Goal: Task Accomplishment & Management: Complete application form

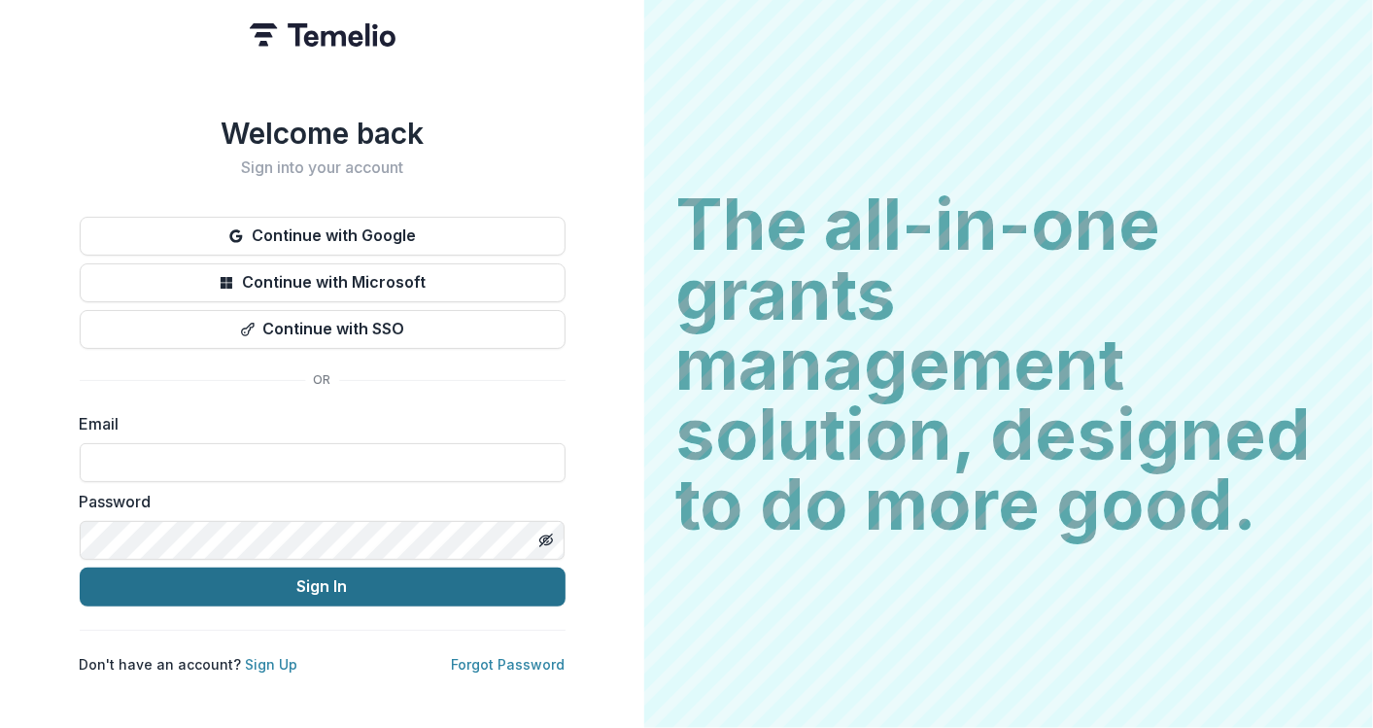
type input "**********"
click at [394, 580] on button "Sign In" at bounding box center [323, 587] width 486 height 39
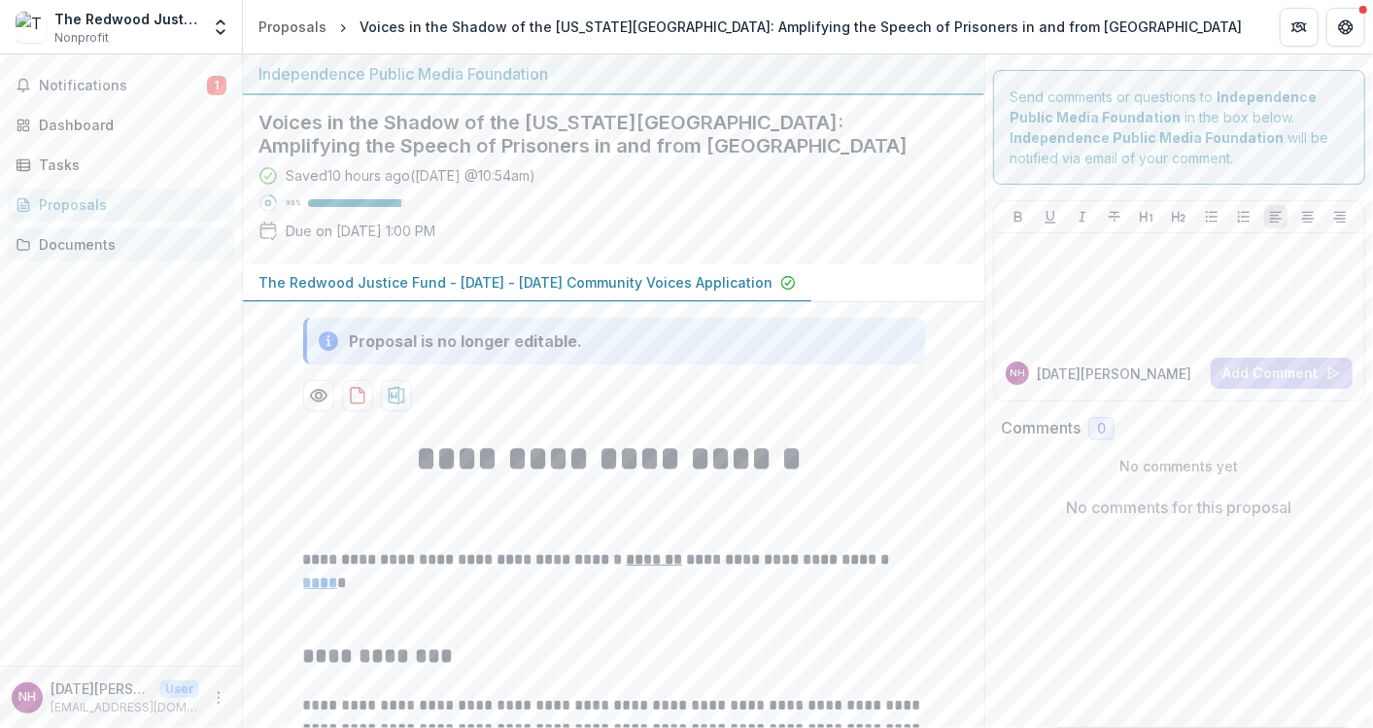
click at [85, 242] on div "Documents" at bounding box center [129, 244] width 180 height 20
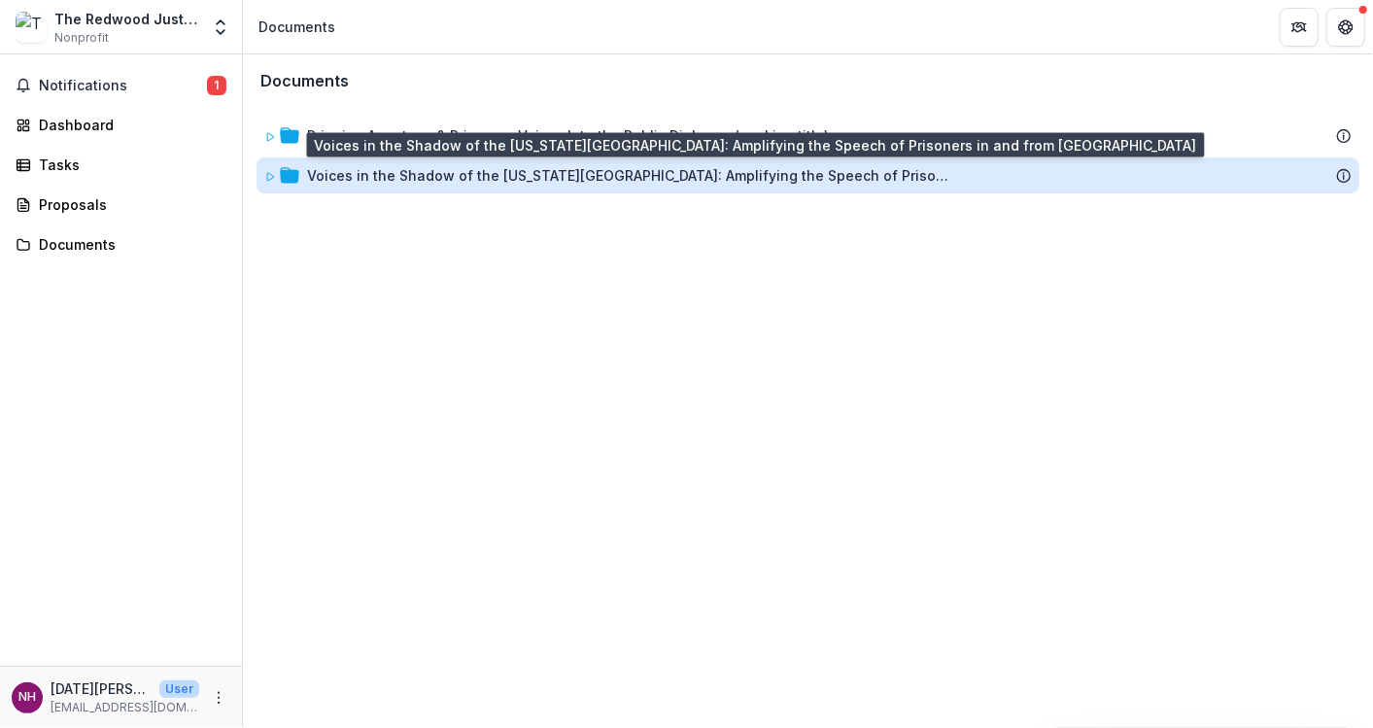
click at [378, 172] on div "Voices in the Shadow of the [US_STATE][GEOGRAPHIC_DATA]: Amplifying the Speech …" at bounding box center [628, 175] width 642 height 20
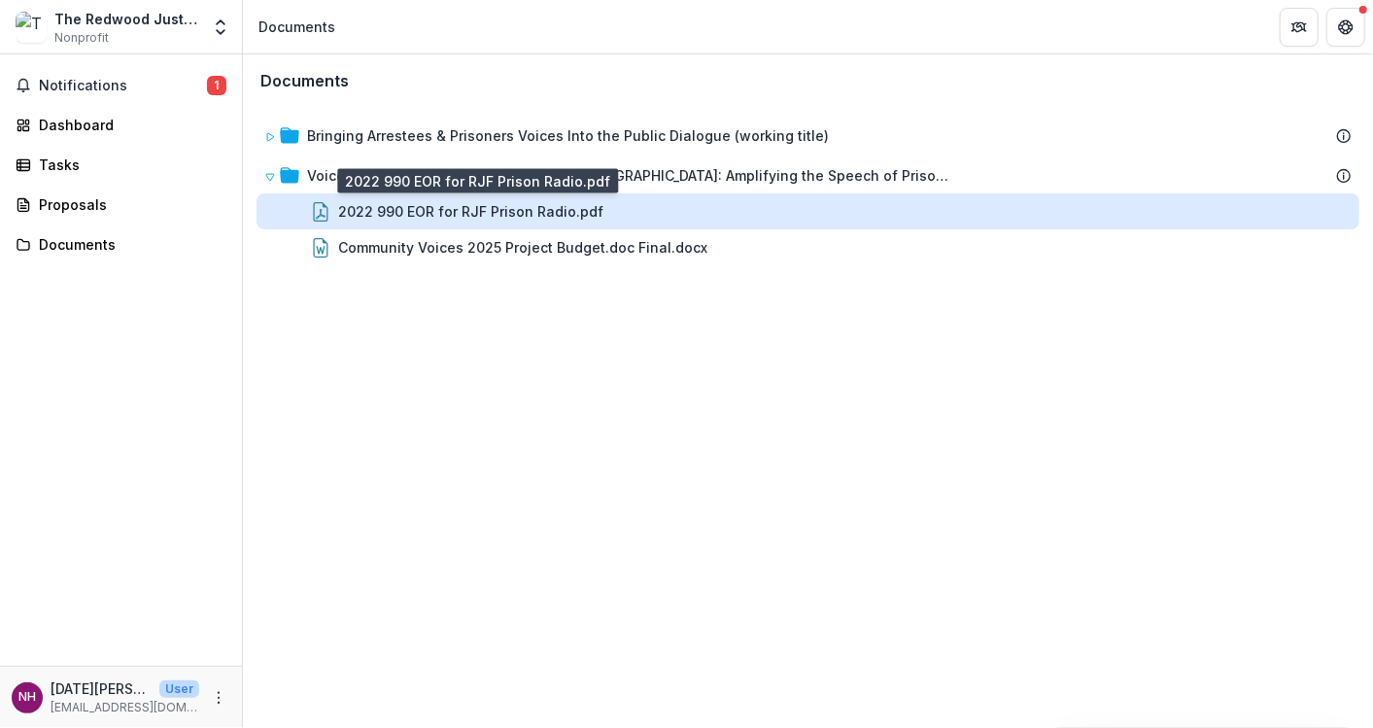
click at [390, 216] on div "2022 990 EOR for RJF Prison Radio.pdf" at bounding box center [470, 211] width 265 height 20
click at [390, 216] on div "Loading..." at bounding box center [687, 365] width 1072 height 443
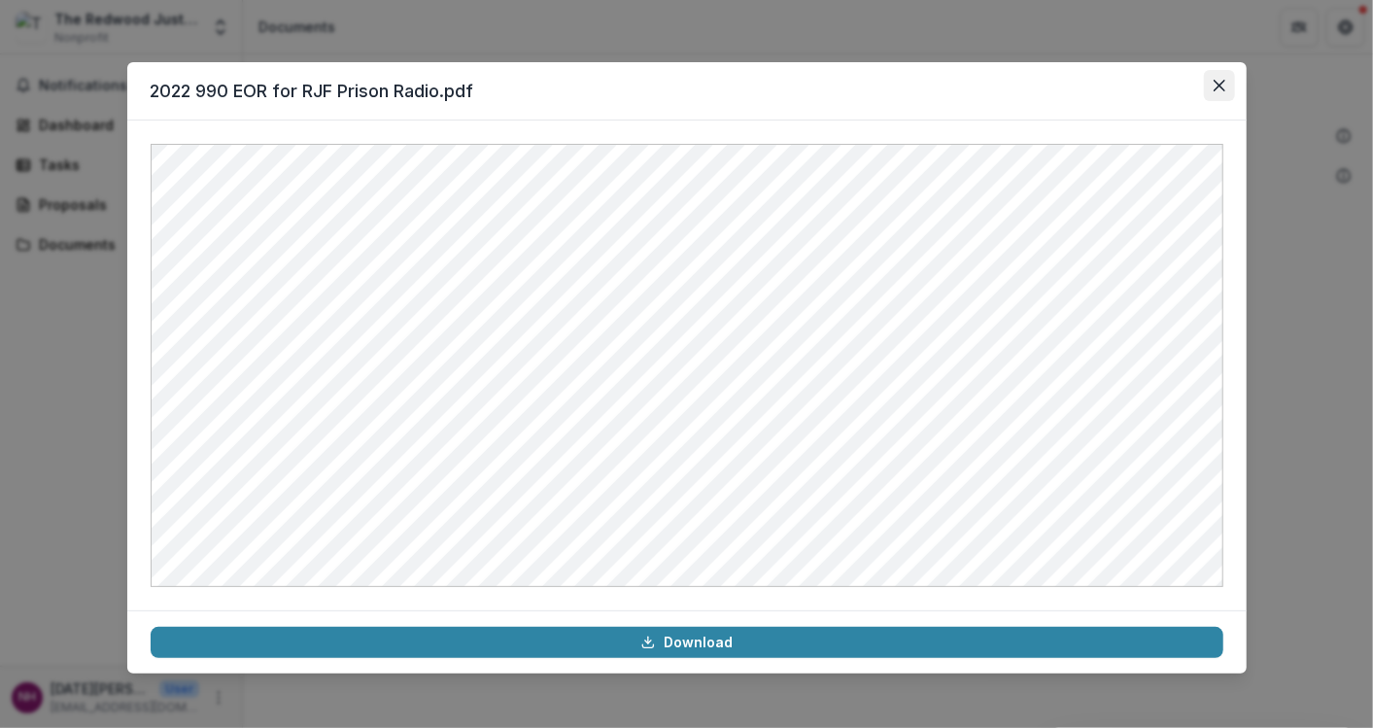
click at [1222, 91] on button "Close" at bounding box center [1219, 85] width 31 height 31
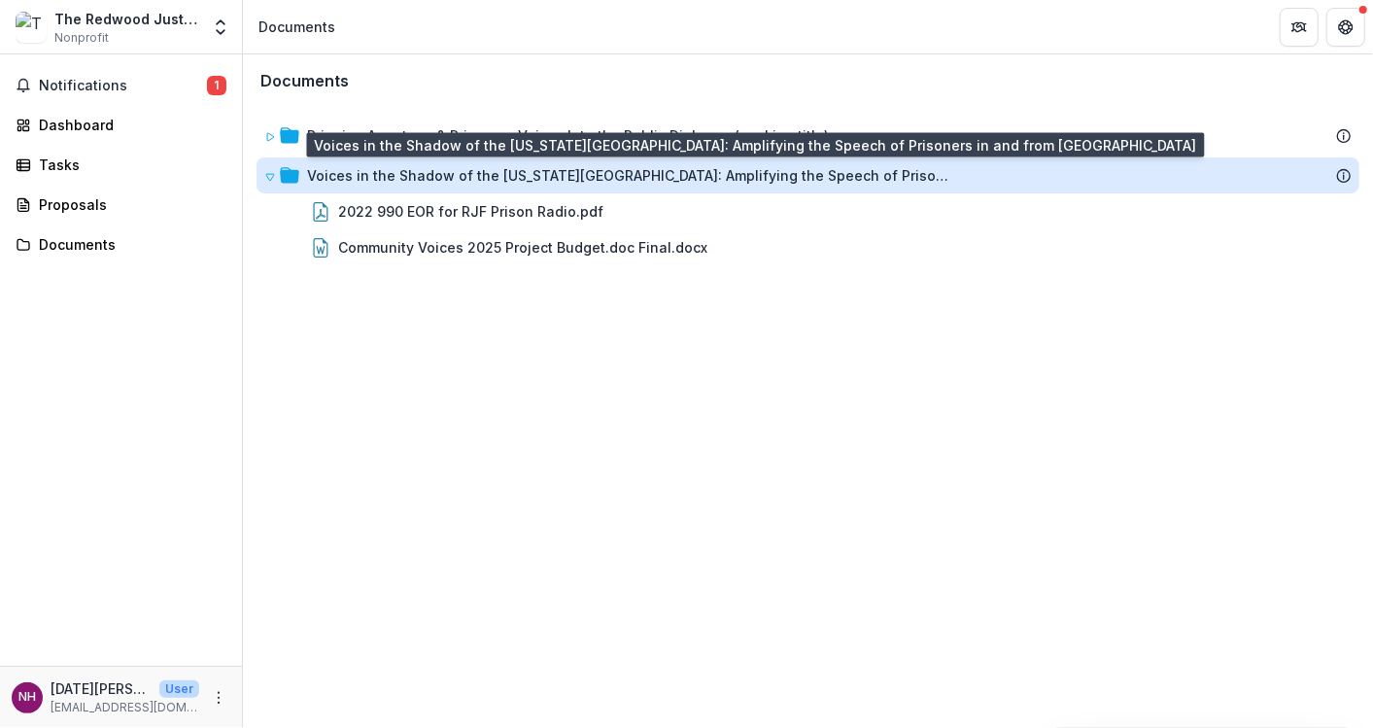
click at [328, 174] on div "Voices in the Shadow of the [US_STATE][GEOGRAPHIC_DATA]: Amplifying the Speech …" at bounding box center [628, 175] width 642 height 20
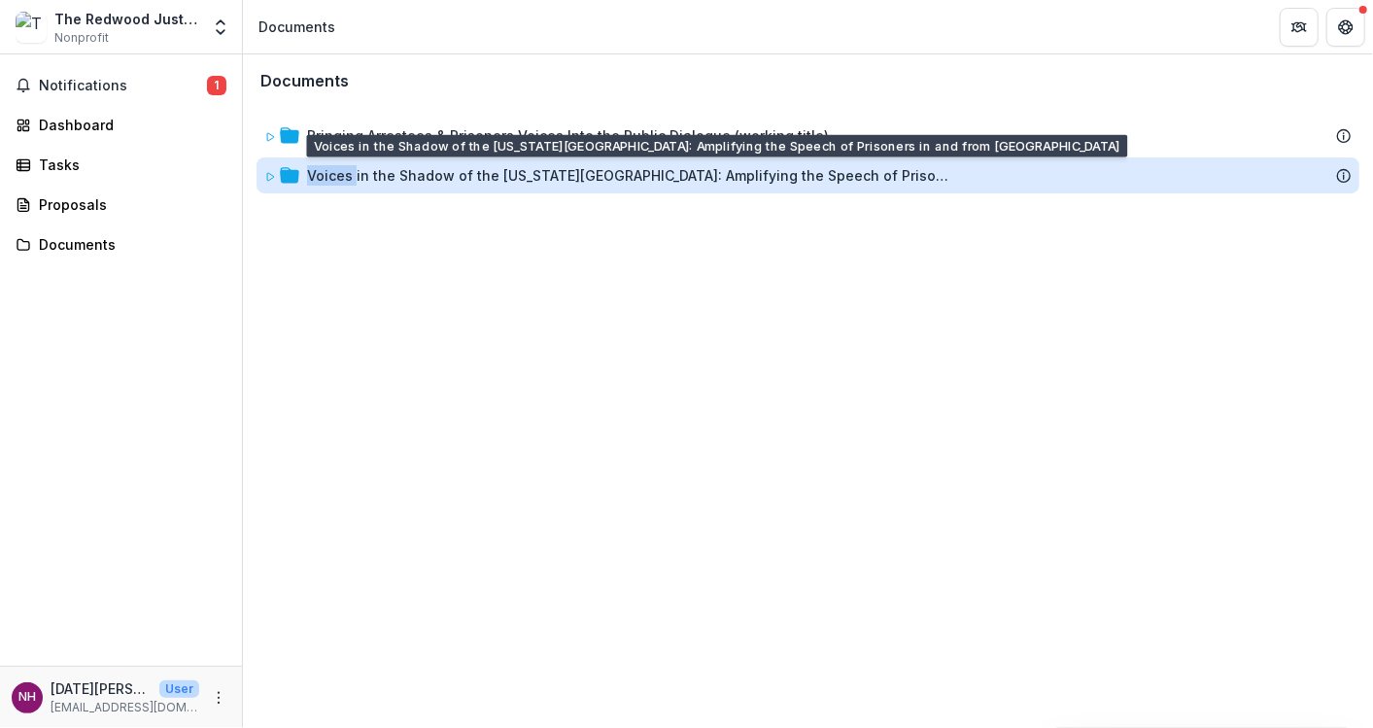
click at [328, 174] on div "Voices in the Shadow of the [US_STATE][GEOGRAPHIC_DATA]: Amplifying the Speech …" at bounding box center [628, 175] width 642 height 20
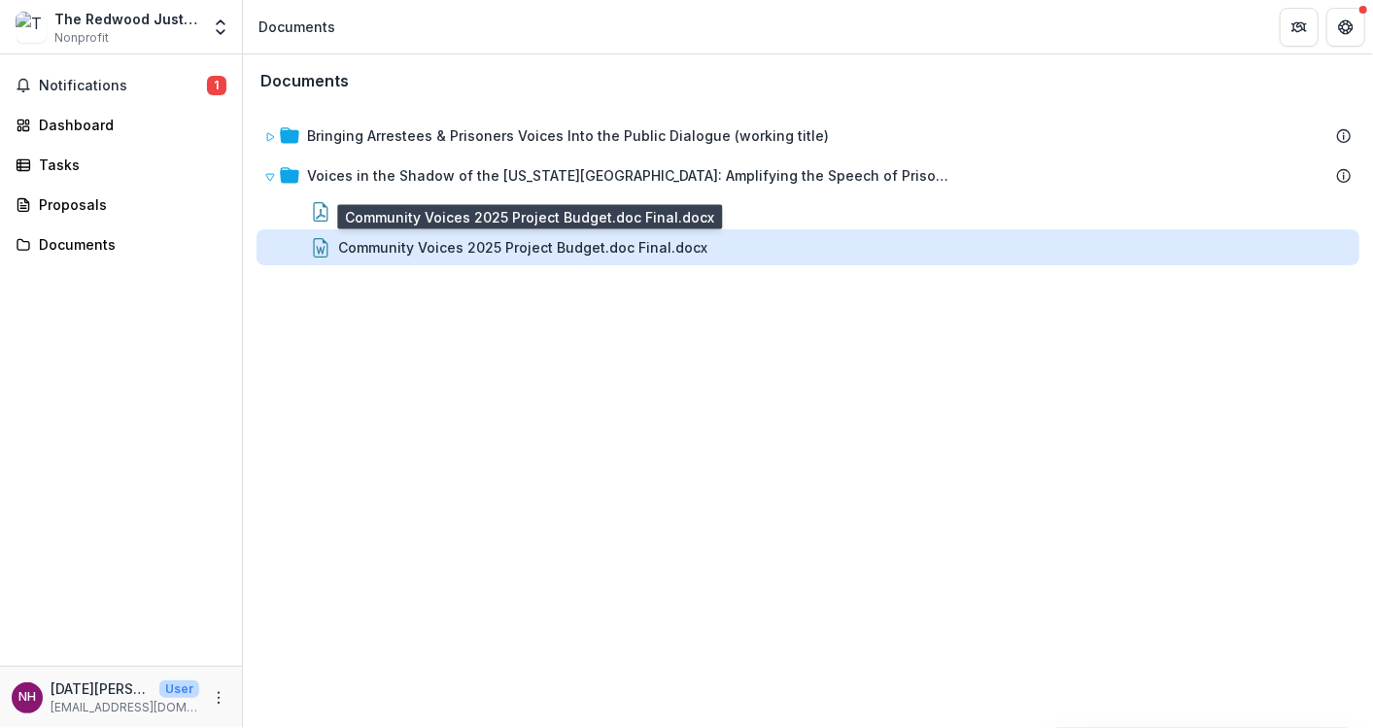
click at [360, 246] on div "Community Voices 2025 Project Budget.doc Final.docx" at bounding box center [522, 247] width 369 height 20
click at [360, 246] on div "Loading..." at bounding box center [687, 366] width 1030 height 426
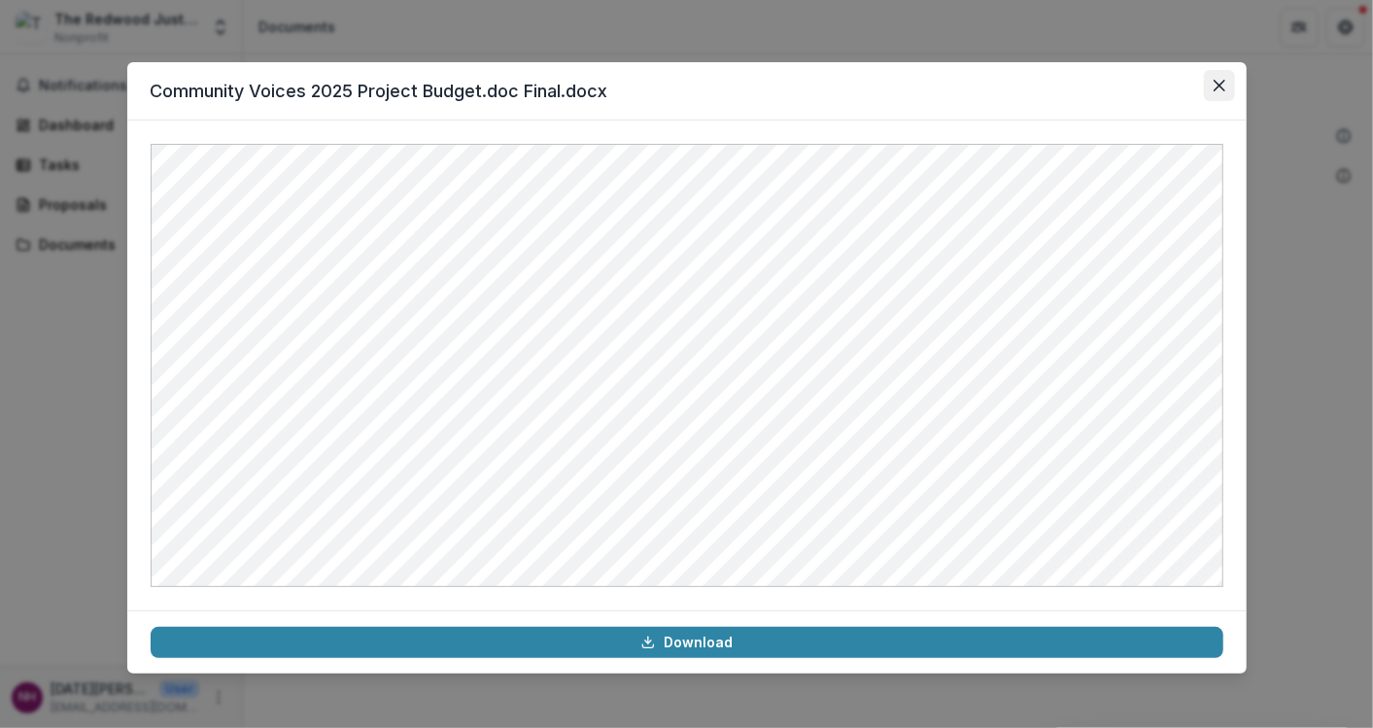
click at [1217, 88] on icon "Close" at bounding box center [1220, 86] width 12 height 12
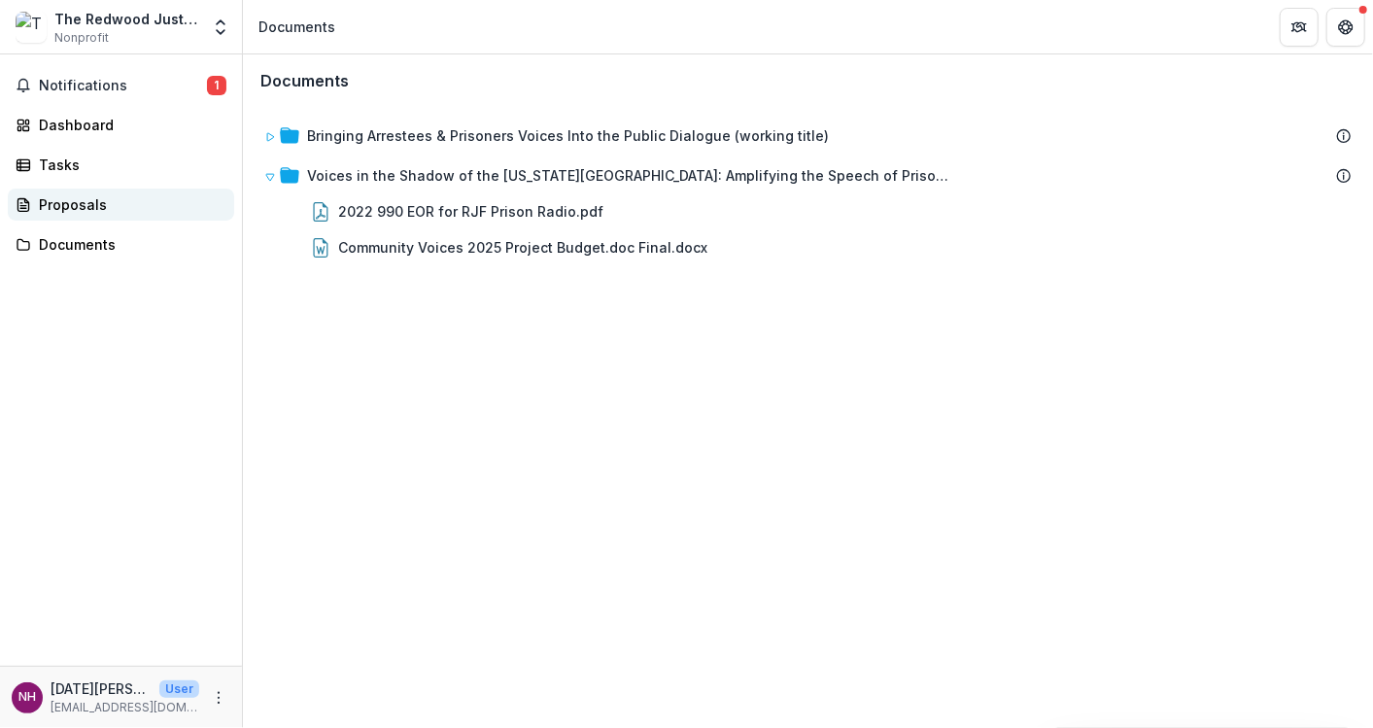
click at [96, 202] on div "Proposals" at bounding box center [129, 204] width 180 height 20
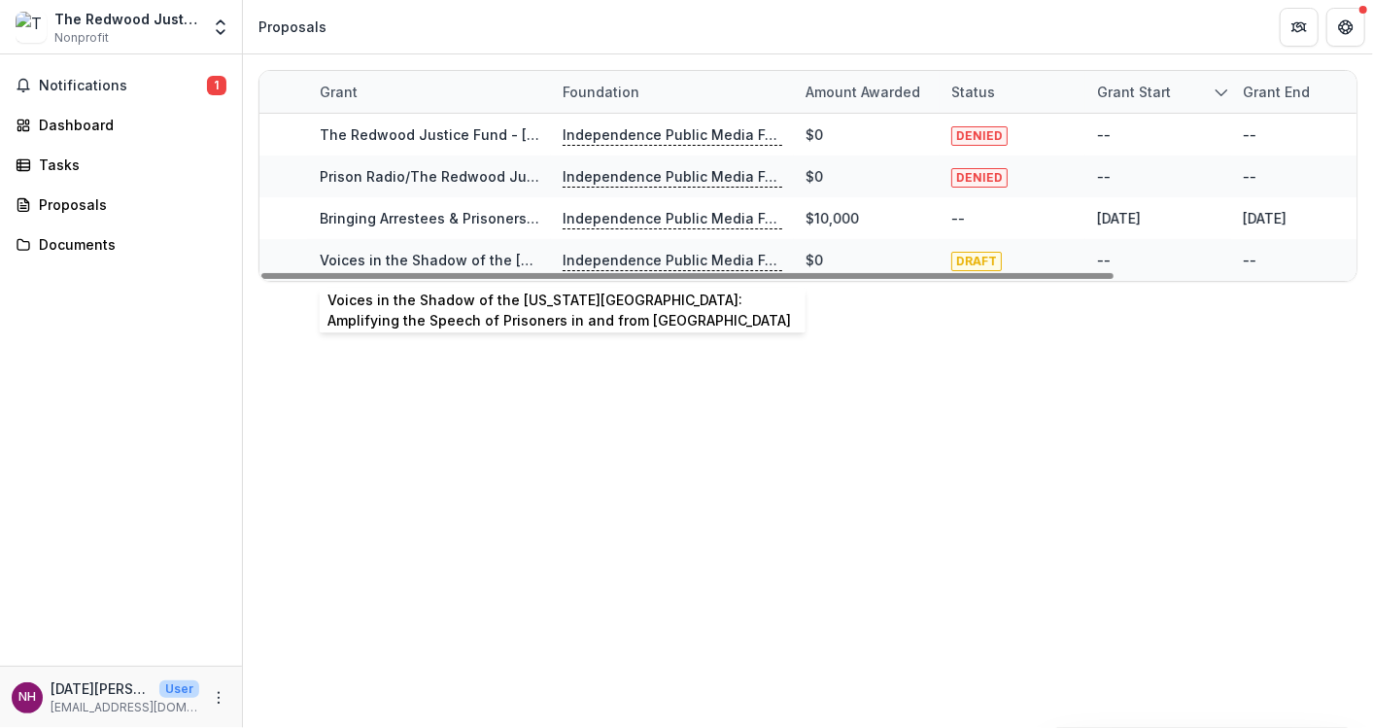
click at [425, 259] on link "Voices in the Shadow of the [US_STATE][GEOGRAPHIC_DATA]: Amplifying the Speech …" at bounding box center [761, 260] width 883 height 17
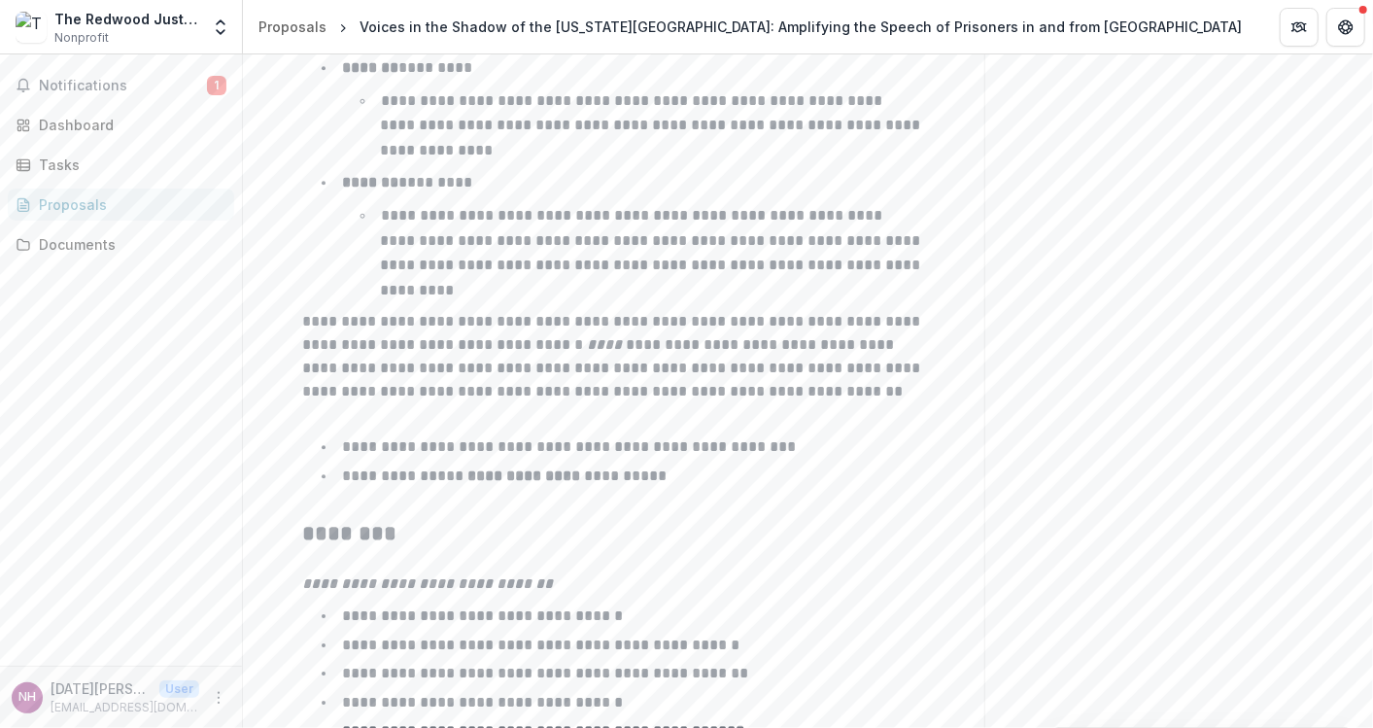
scroll to position [3240, 0]
